Goal: Task Accomplishment & Management: Manage account settings

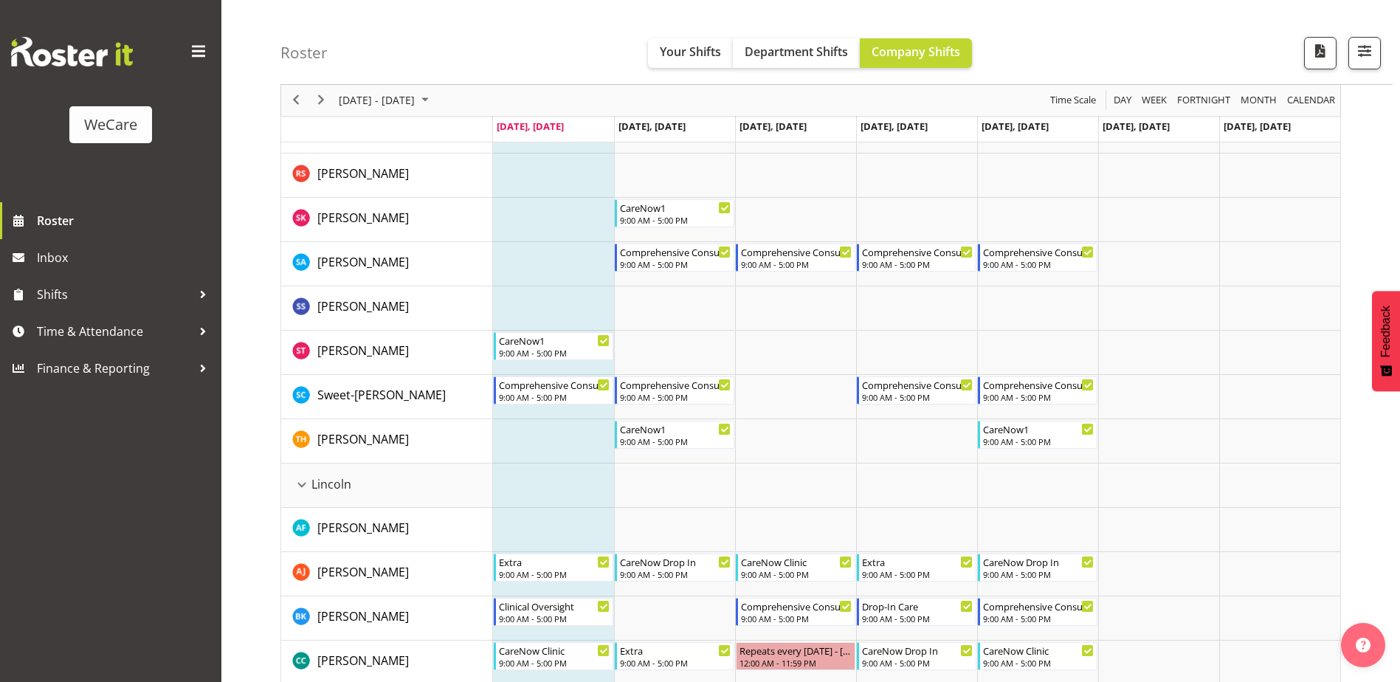
scroll to position [2361, 0]
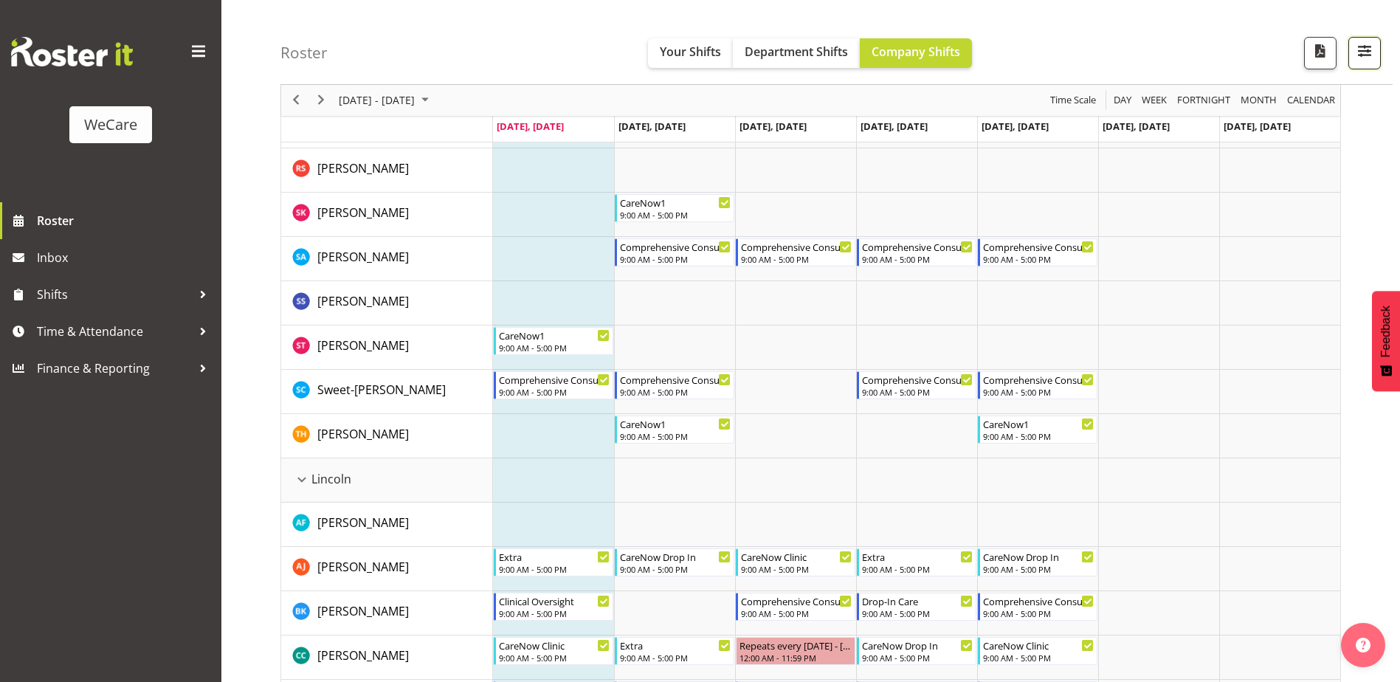
click at [1358, 46] on span "button" at bounding box center [1364, 50] width 19 height 19
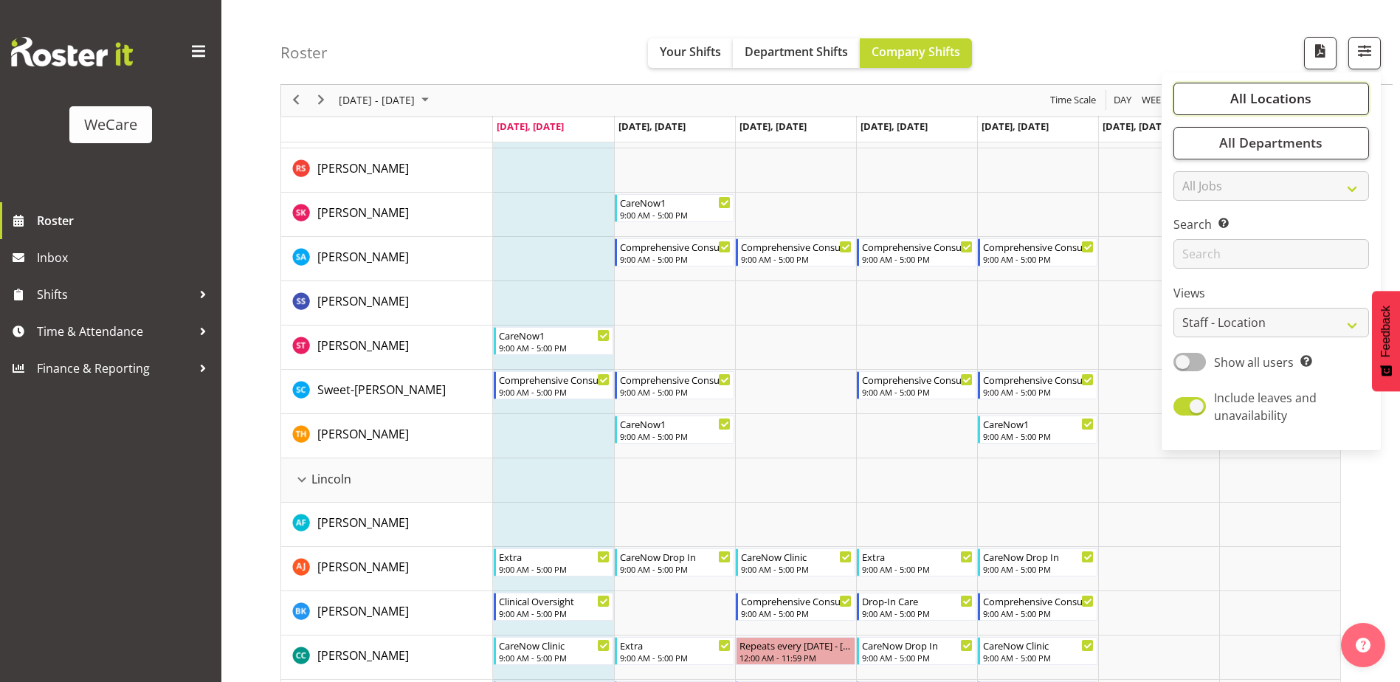
click at [1285, 96] on span "All Locations" at bounding box center [1270, 99] width 81 height 18
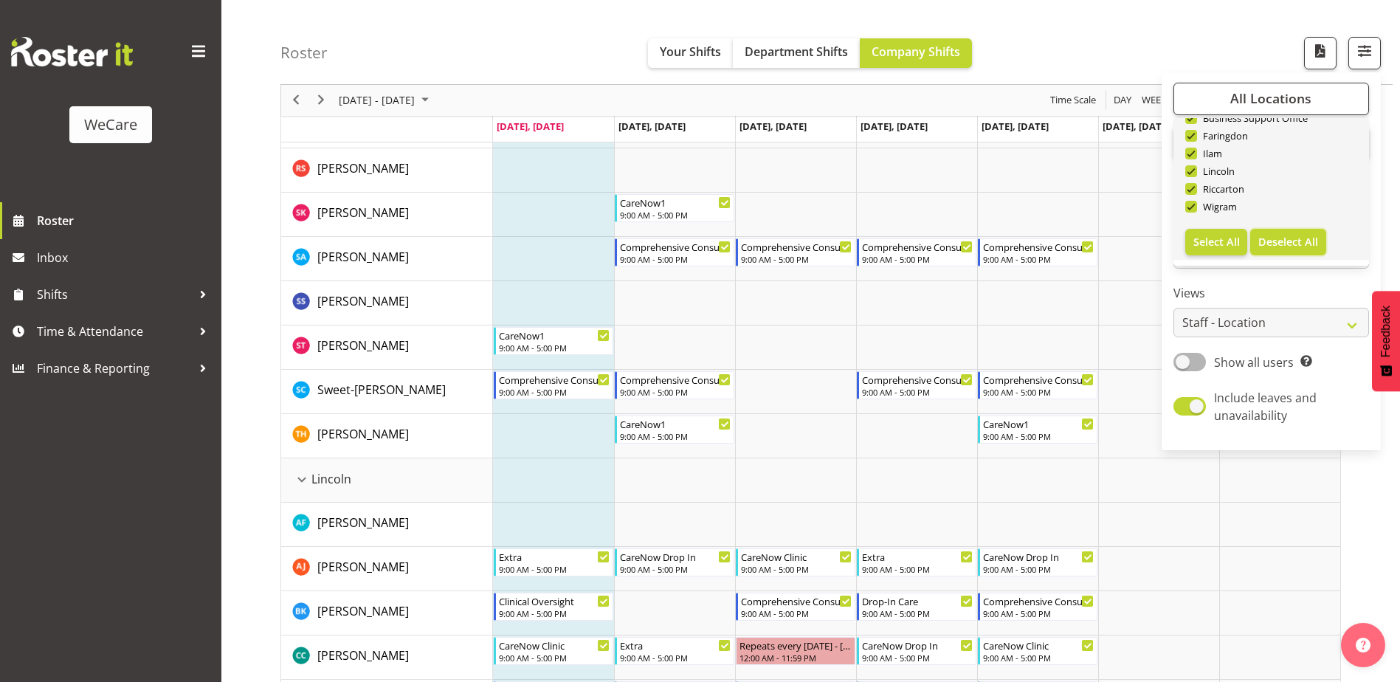
click at [1275, 240] on span "Deselect All" at bounding box center [1288, 242] width 60 height 14
checkbox input "false"
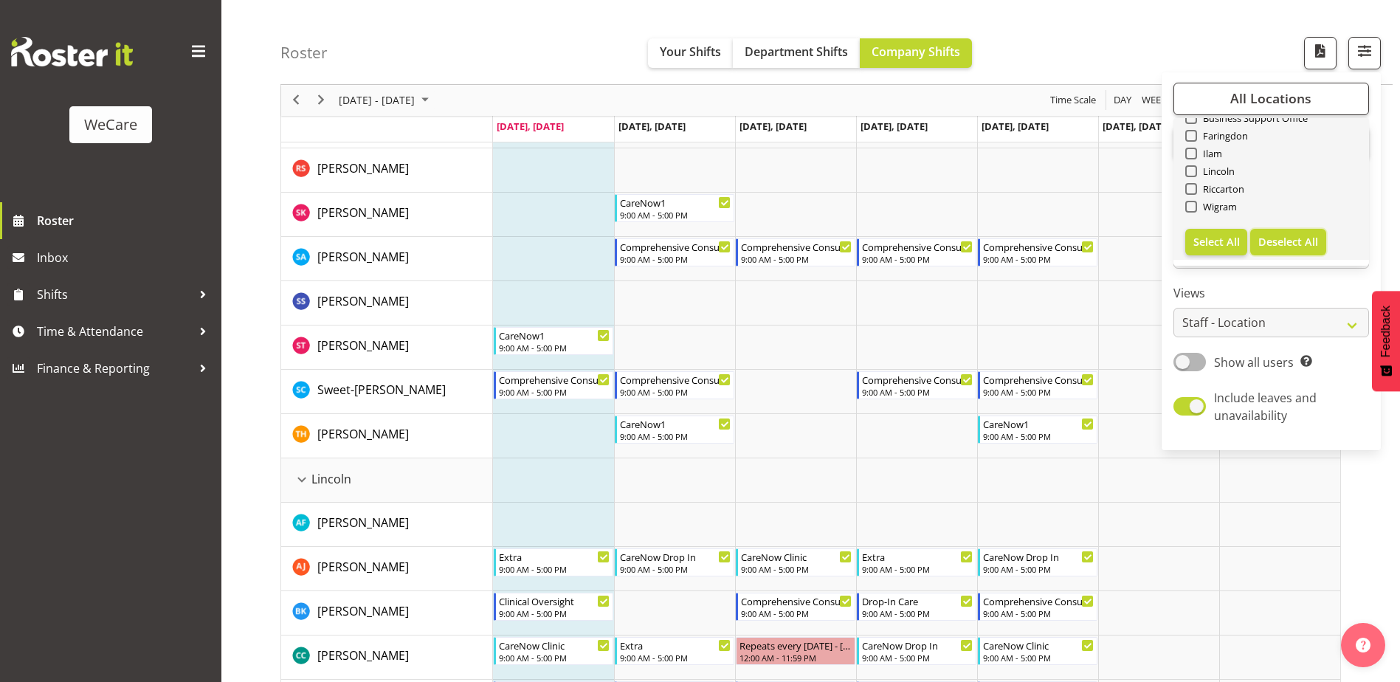
checkbox input "false"
click at [1193, 203] on span at bounding box center [1191, 207] width 12 height 12
click at [1193, 203] on input "Wigram" at bounding box center [1190, 207] width 10 height 10
checkbox input "true"
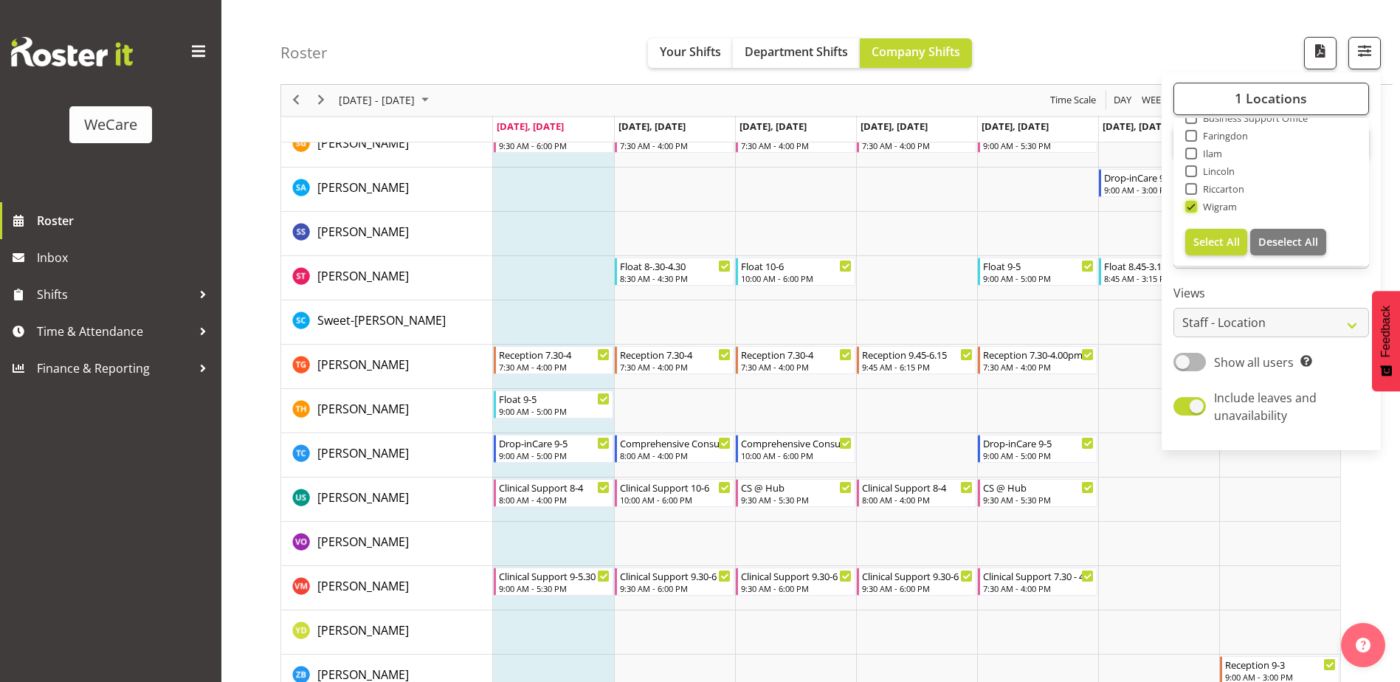
scroll to position [2001, 0]
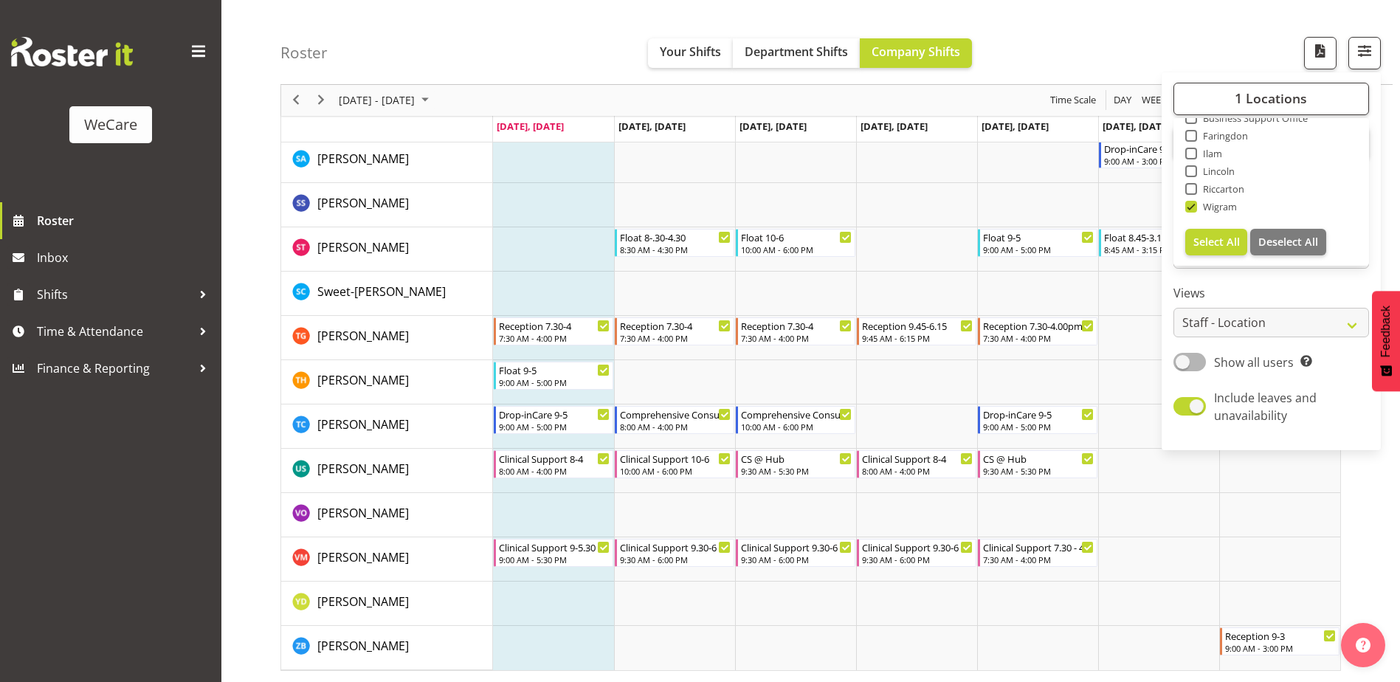
click at [1091, 58] on div "Roster Your Shifts Department Shifts Company Shifts 1 Locations Clear Business …" at bounding box center [836, 42] width 1112 height 85
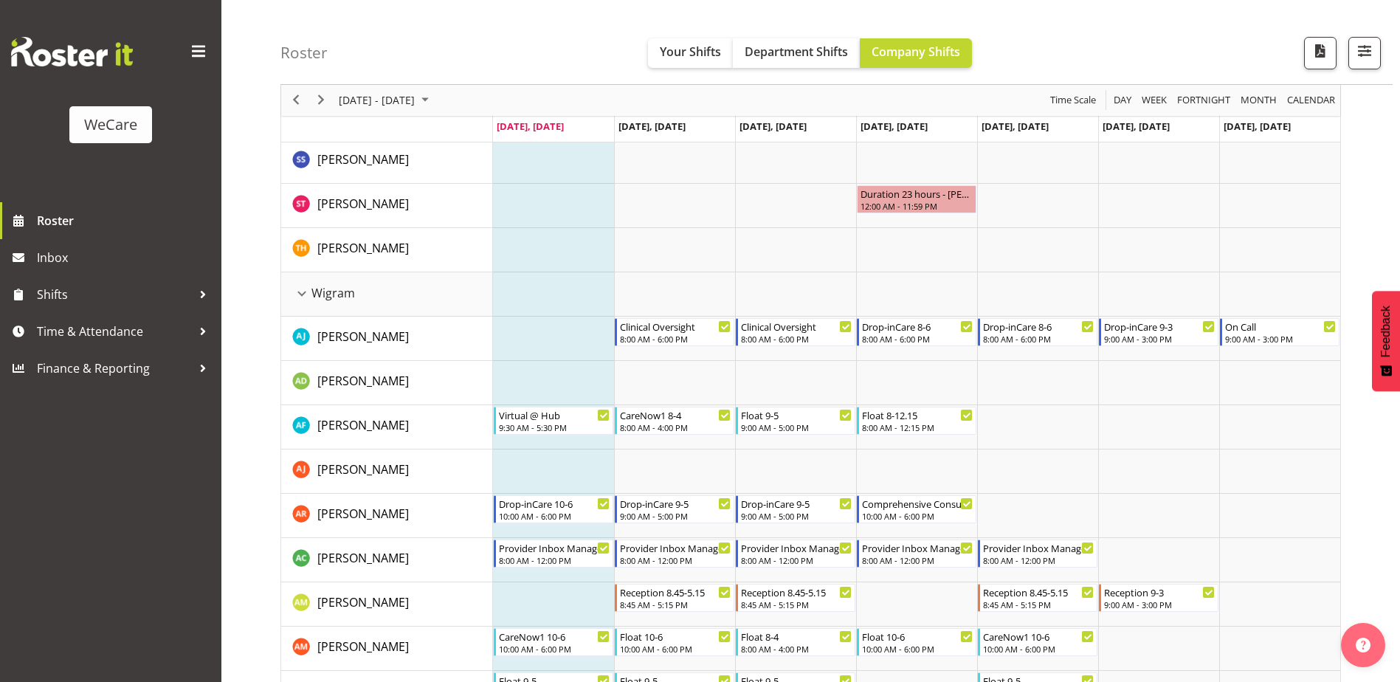
scroll to position [3898, 0]
